Goal: Book appointment/travel/reservation

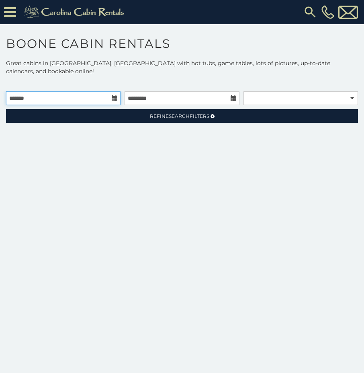
click at [119, 91] on input "text" at bounding box center [63, 98] width 115 height 14
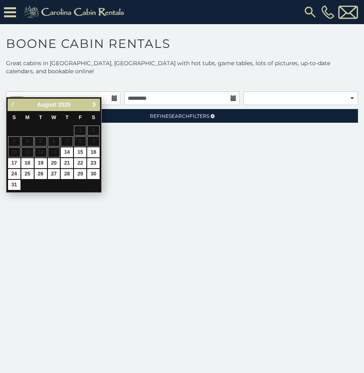
click at [96, 103] on span "Next" at bounding box center [94, 104] width 6 height 6
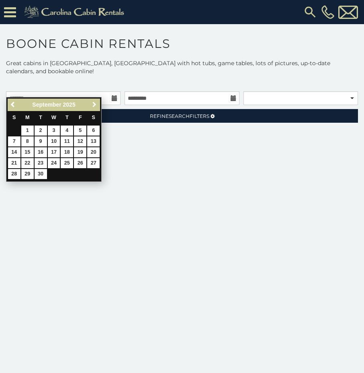
click at [96, 103] on span "Next" at bounding box center [94, 104] width 6 height 6
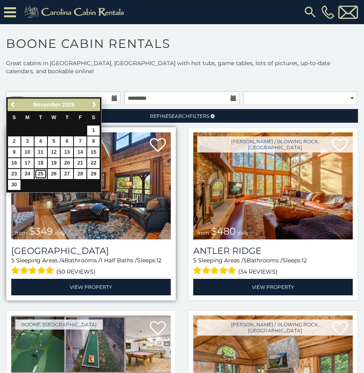
click at [39, 173] on link "25" at bounding box center [41, 174] width 12 height 10
type input "**********"
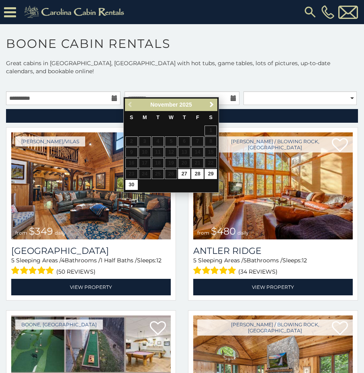
click at [131, 107] on div "Previous Next November 2025" at bounding box center [171, 104] width 92 height 12
click at [187, 156] on table "S M T W T F S 1 2 3 4 5 6 7 8 9 10 11 12 13 14 15 16 17 18 19 20 21 22 23 24 25…" at bounding box center [171, 151] width 92 height 80
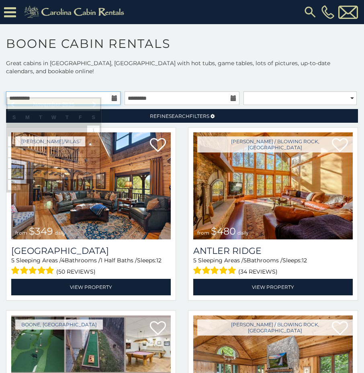
click at [94, 91] on input "**********" at bounding box center [63, 98] width 115 height 14
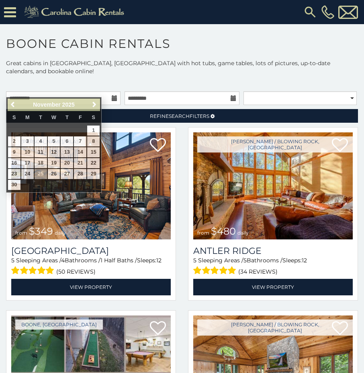
click at [112, 95] on icon at bounding box center [115, 98] width 6 height 6
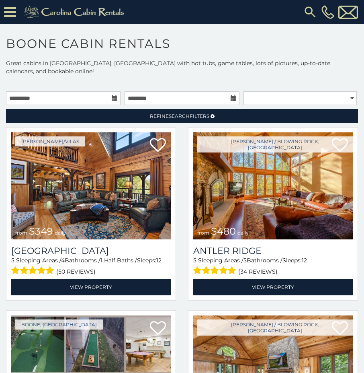
click at [112, 95] on icon at bounding box center [115, 98] width 6 height 6
click at [115, 95] on icon at bounding box center [115, 98] width 6 height 6
click at [114, 95] on icon at bounding box center [115, 98] width 6 height 6
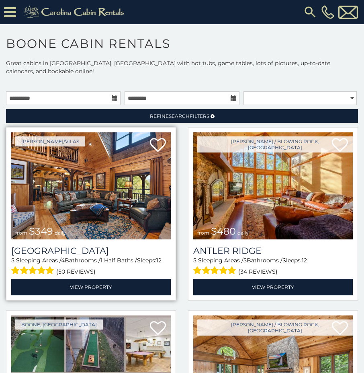
drag, startPoint x: 115, startPoint y: 93, endPoint x: 86, endPoint y: 155, distance: 68.0
click at [86, 155] on img at bounding box center [91, 185] width 160 height 107
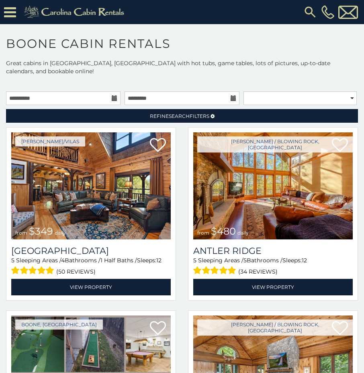
click at [112, 95] on icon at bounding box center [115, 98] width 6 height 6
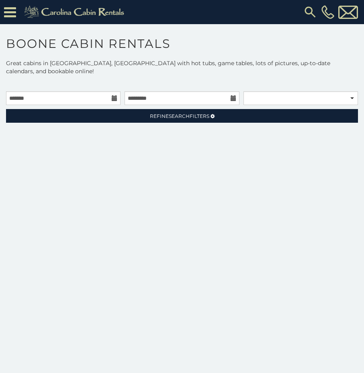
click at [115, 95] on icon at bounding box center [115, 98] width 6 height 6
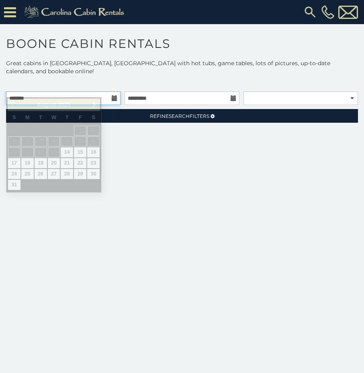
click at [104, 92] on input "text" at bounding box center [63, 98] width 115 height 14
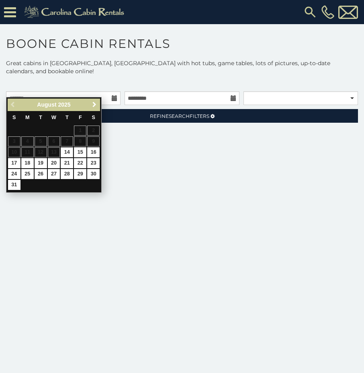
click at [92, 104] on span "Next" at bounding box center [94, 104] width 6 height 6
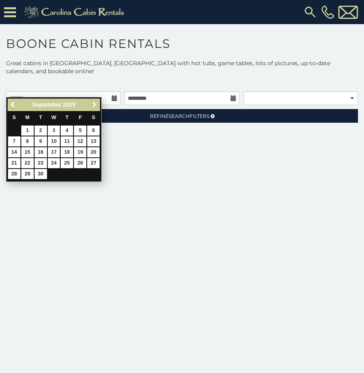
click at [92, 104] on span "Next" at bounding box center [94, 104] width 6 height 6
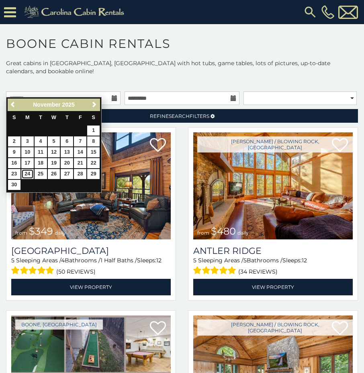
click at [28, 174] on link "24" at bounding box center [27, 174] width 12 height 10
type input "**********"
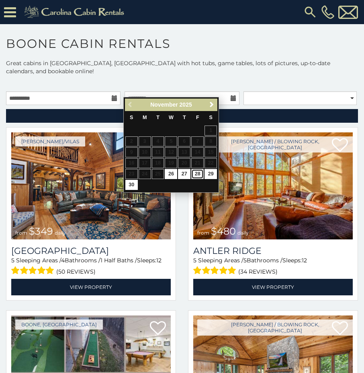
click at [195, 172] on link "28" at bounding box center [197, 174] width 12 height 10
type input "**********"
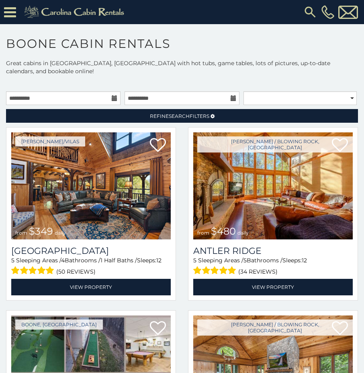
click at [115, 95] on icon at bounding box center [115, 98] width 6 height 6
click at [349, 91] on select "**********" at bounding box center [300, 98] width 113 height 14
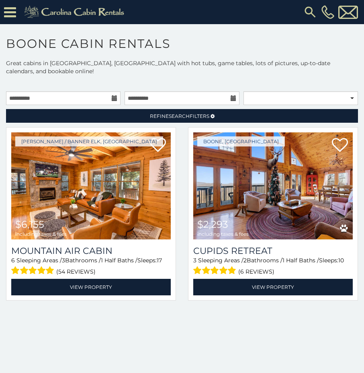
click at [322, 63] on p "Great cabins in [GEOGRAPHIC_DATA], [GEOGRAPHIC_DATA] with hot tubs, game tables…" at bounding box center [182, 67] width 364 height 16
click at [353, 91] on select "**********" at bounding box center [301, 98] width 115 height 14
select select "*********"
click at [244, 91] on select "**********" at bounding box center [301, 98] width 115 height 14
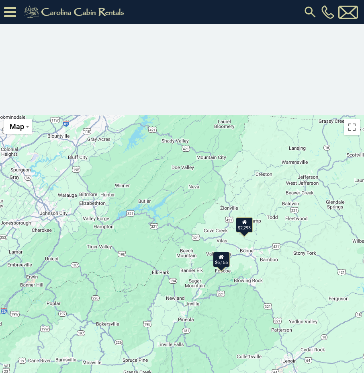
scroll to position [281, 0]
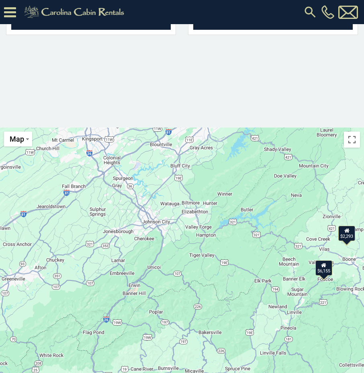
drag, startPoint x: 81, startPoint y: 254, endPoint x: 184, endPoint y: 246, distance: 103.6
click at [184, 250] on div "$6,155 $2,293" at bounding box center [182, 277] width 364 height 301
click at [187, 240] on div "$6,155 $2,293" at bounding box center [182, 277] width 364 height 301
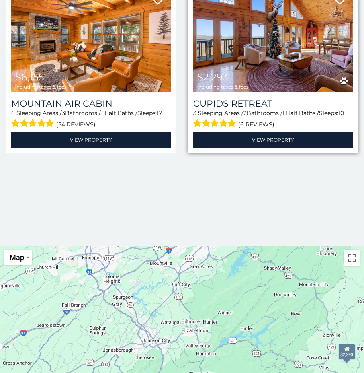
scroll to position [0, 0]
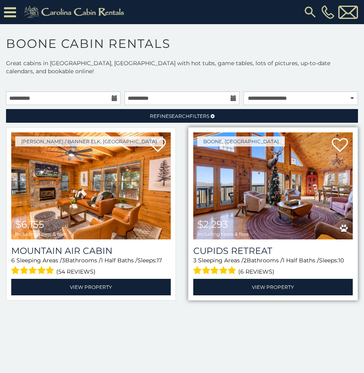
click at [262, 155] on img at bounding box center [273, 185] width 160 height 107
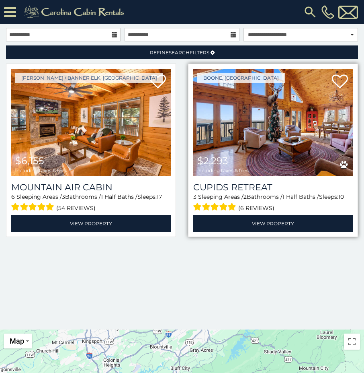
scroll to position [80, 0]
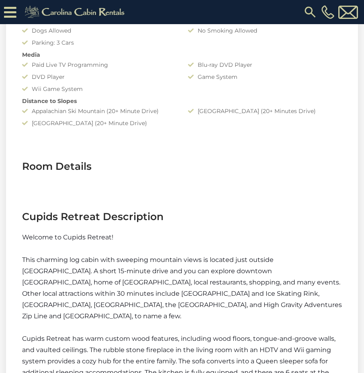
scroll to position [603, 0]
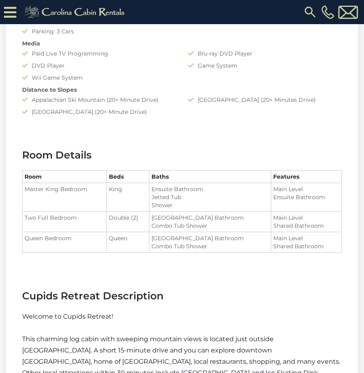
click at [168, 96] on div "Appalachian Ski Mountain (20+ Minute Drive)" at bounding box center [99, 100] width 166 height 8
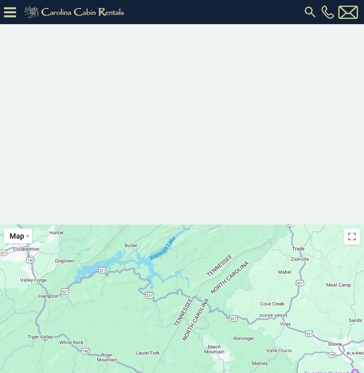
scroll to position [265, 0]
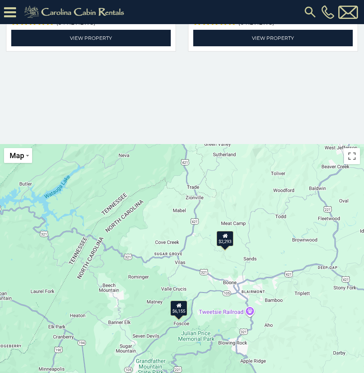
drag, startPoint x: 264, startPoint y: 236, endPoint x: 160, endPoint y: 256, distance: 105.6
click at [160, 256] on div "$6,155 $2,293" at bounding box center [182, 294] width 364 height 301
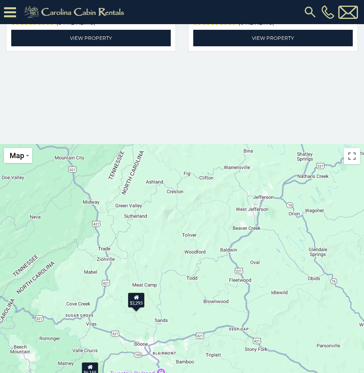
drag, startPoint x: 187, startPoint y: 180, endPoint x: 100, endPoint y: 230, distance: 100.8
click at [96, 239] on div "$6,155 $2,293" at bounding box center [182, 294] width 364 height 301
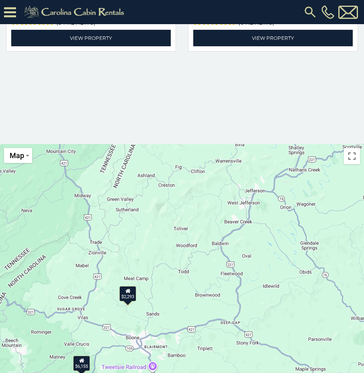
click at [234, 204] on div "$6,155 $2,293" at bounding box center [182, 294] width 364 height 301
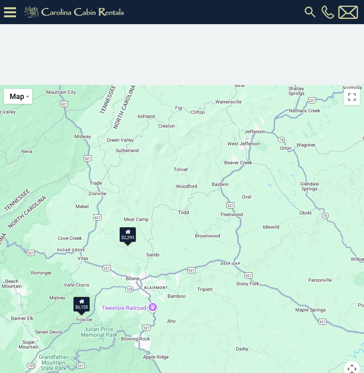
scroll to position [330, 0]
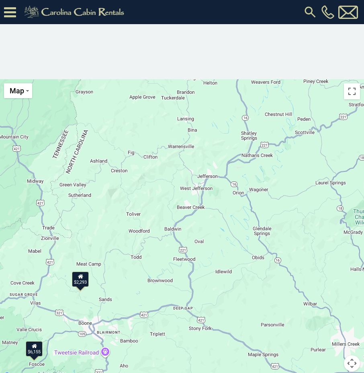
drag, startPoint x: 180, startPoint y: 207, endPoint x: 133, endPoint y: 259, distance: 70.0
click at [133, 259] on div "$6,155 $2,293" at bounding box center [182, 229] width 364 height 301
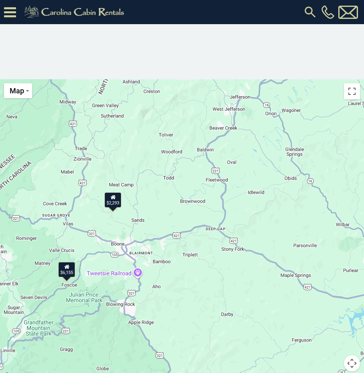
drag, startPoint x: 117, startPoint y: 328, endPoint x: 150, endPoint y: 256, distance: 78.6
click at [150, 256] on div "$6,155 $2,293" at bounding box center [182, 229] width 364 height 301
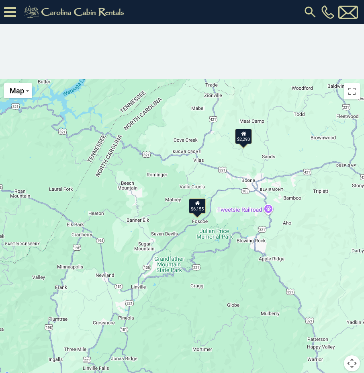
drag, startPoint x: 123, startPoint y: 338, endPoint x: 253, endPoint y: 275, distance: 144.7
click at [253, 275] on div "$6,155 $2,293" at bounding box center [182, 229] width 364 height 301
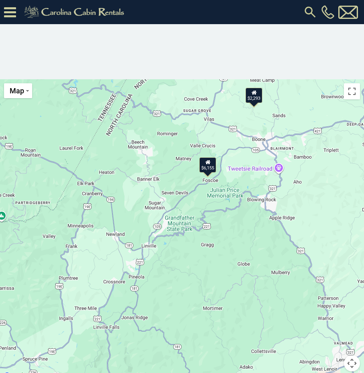
drag, startPoint x: 179, startPoint y: 347, endPoint x: 190, endPoint y: 305, distance: 43.7
click at [190, 305] on div "$6,155 $2,293" at bounding box center [182, 229] width 364 height 301
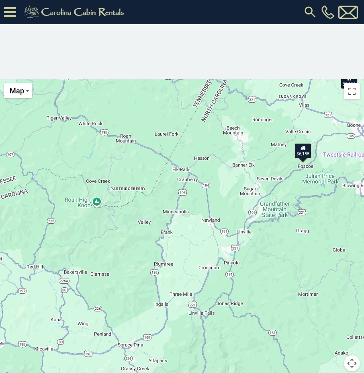
drag, startPoint x: 166, startPoint y: 346, endPoint x: 261, endPoint y: 331, distance: 96.4
click at [261, 331] on div "$6,155 $2,293" at bounding box center [182, 229] width 364 height 301
click at [229, 326] on div "$6,155 $2,293" at bounding box center [182, 229] width 364 height 301
drag, startPoint x: 122, startPoint y: 320, endPoint x: 125, endPoint y: 304, distance: 15.9
click at [125, 304] on div "$6,155 $2,293" at bounding box center [182, 229] width 364 height 301
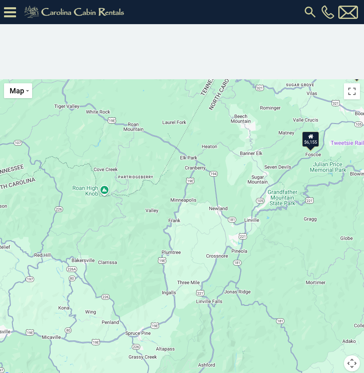
drag, startPoint x: 125, startPoint y: 303, endPoint x: 133, endPoint y: 291, distance: 13.9
click at [133, 291] on div "$6,155 $2,293" at bounding box center [182, 229] width 364 height 301
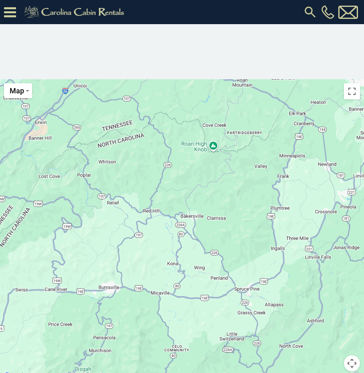
drag, startPoint x: 64, startPoint y: 334, endPoint x: 175, endPoint y: 290, distance: 119.4
click at [175, 290] on div "$6,155 $2,293" at bounding box center [182, 229] width 364 height 301
click at [117, 340] on div "$6,155 $2,293" at bounding box center [182, 229] width 364 height 301
click at [120, 325] on div "$6,155 $2,293" at bounding box center [182, 229] width 364 height 301
click at [108, 320] on div "$6,155 $2,293" at bounding box center [182, 229] width 364 height 301
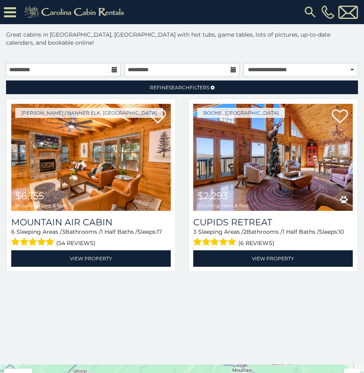
scroll to position [8, 0]
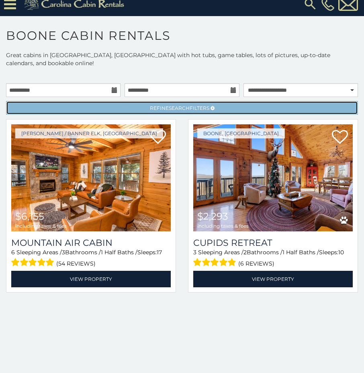
click at [211, 101] on link "Refine Search Filters" at bounding box center [182, 108] width 352 height 14
